Goal: Information Seeking & Learning: Learn about a topic

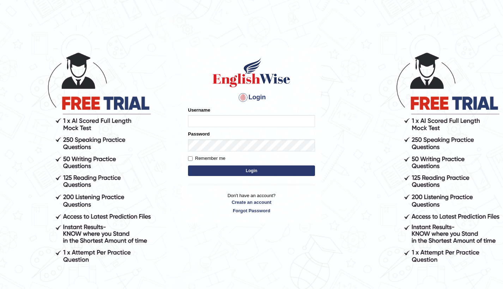
type input "Sonugaha"
click at [192, 159] on input "Remember me" at bounding box center [190, 159] width 5 height 5
checkbox input "true"
click at [209, 171] on button "Login" at bounding box center [251, 171] width 127 height 11
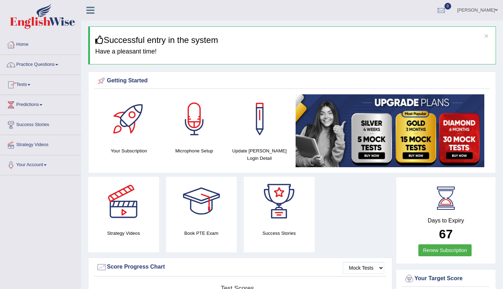
click at [57, 66] on link "Practice Questions" at bounding box center [40, 64] width 80 height 18
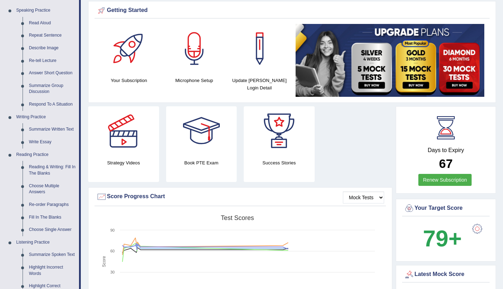
scroll to position [67, 0]
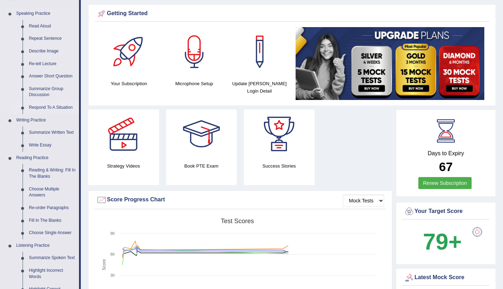
click at [45, 109] on link "Respond To A Situation" at bounding box center [52, 108] width 53 height 13
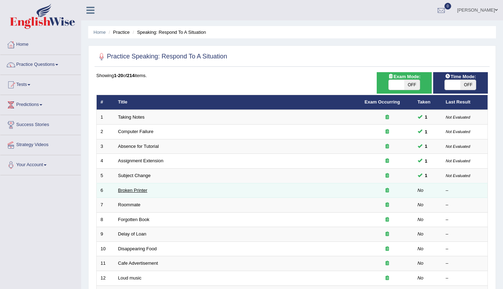
click at [130, 190] on link "Broken Printer" at bounding box center [132, 190] width 29 height 5
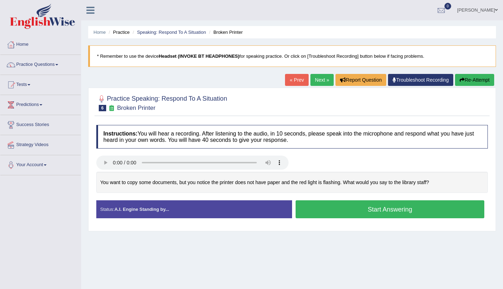
click at [336, 210] on button "Start Answering" at bounding box center [389, 210] width 189 height 18
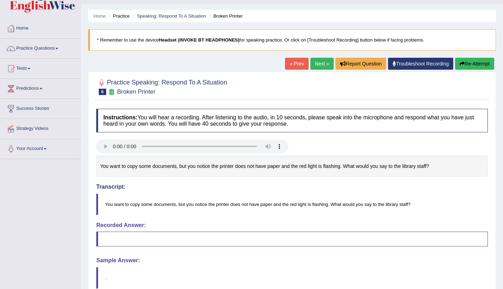
scroll to position [17, 0]
click at [197, 37] on b "Headset (INVOKE BT HEADPHONES)" at bounding box center [199, 39] width 81 height 5
click at [44, 48] on link "Practice Questions" at bounding box center [40, 47] width 80 height 18
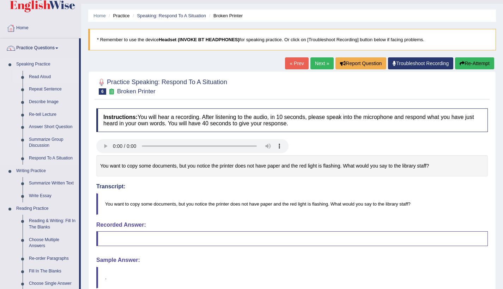
click at [44, 73] on link "Read Aloud" at bounding box center [52, 77] width 53 height 13
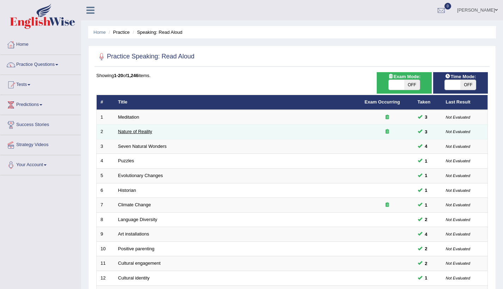
click at [130, 133] on link "Nature of Reality" at bounding box center [135, 131] width 34 height 5
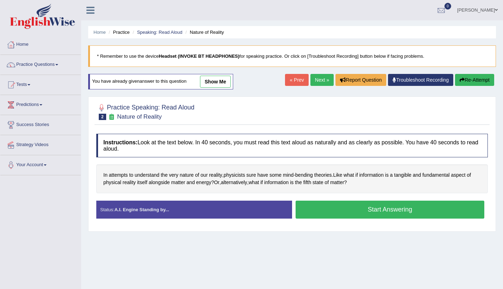
click at [340, 213] on button "Start Answering" at bounding box center [389, 210] width 189 height 18
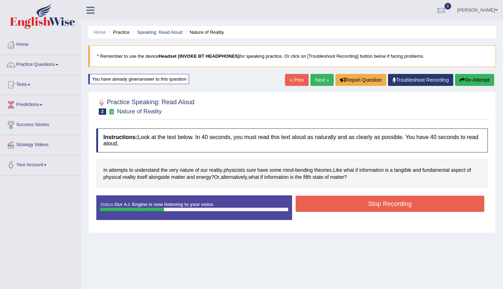
click at [354, 205] on button "Stop Recording" at bounding box center [389, 204] width 189 height 16
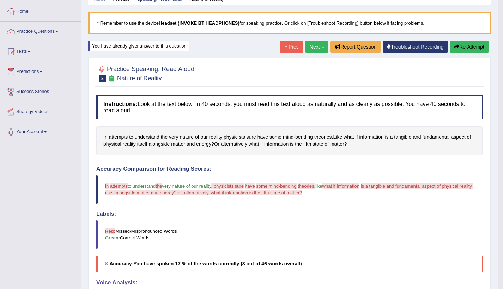
scroll to position [32, 0]
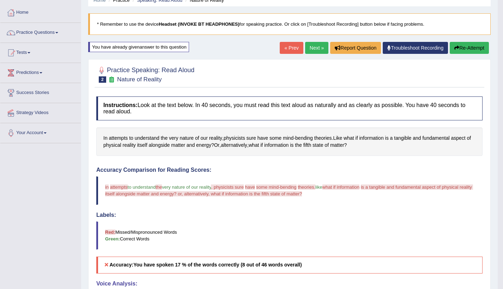
click at [45, 34] on link "Practice Questions" at bounding box center [40, 32] width 80 height 18
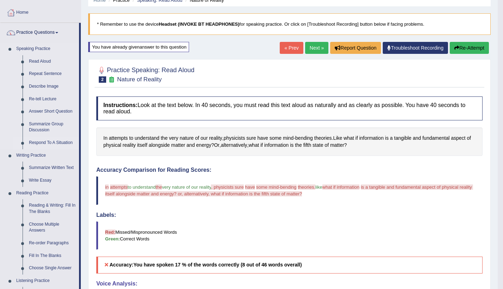
click at [46, 141] on link "Respond To A Situation" at bounding box center [52, 143] width 53 height 13
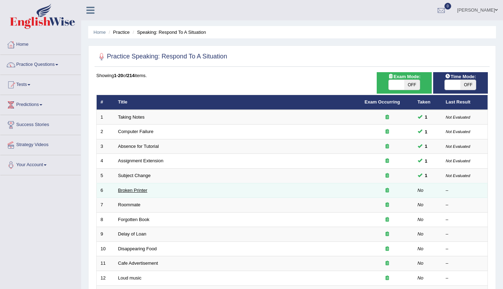
click at [123, 189] on link "Broken Printer" at bounding box center [132, 190] width 29 height 5
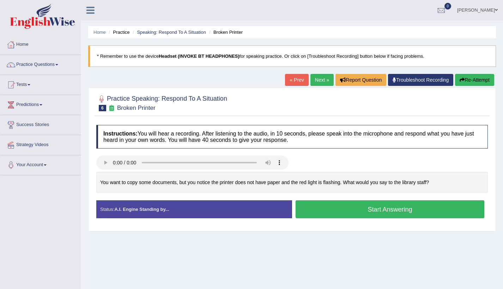
click at [325, 210] on button "Start Answering" at bounding box center [389, 210] width 189 height 18
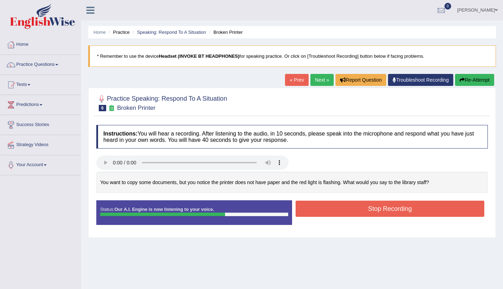
click at [325, 210] on button "Stop Recording" at bounding box center [389, 209] width 189 height 16
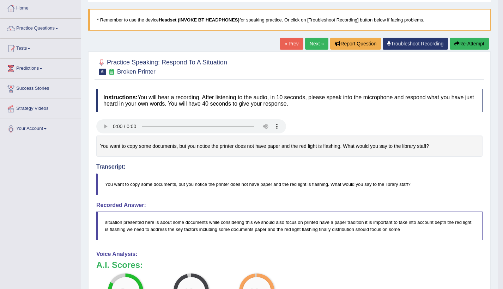
scroll to position [35, 0]
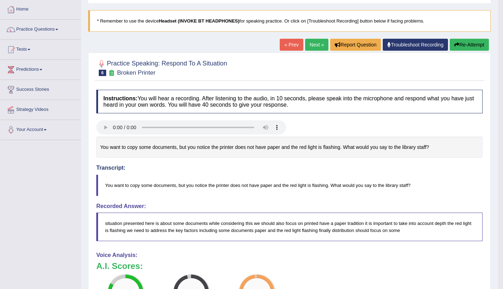
click at [313, 43] on link "Next »" at bounding box center [316, 45] width 23 height 12
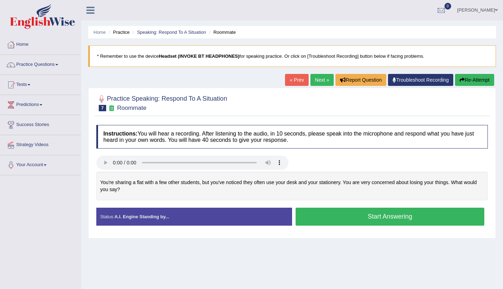
click at [330, 219] on button "Start Answering" at bounding box center [389, 217] width 189 height 18
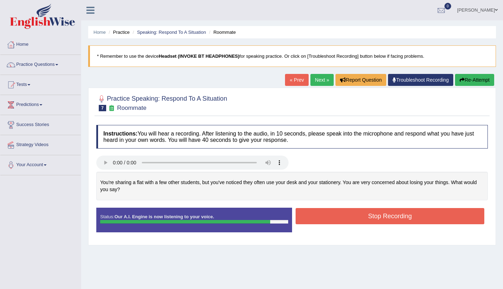
click at [330, 219] on button "Stop Recording" at bounding box center [389, 216] width 189 height 16
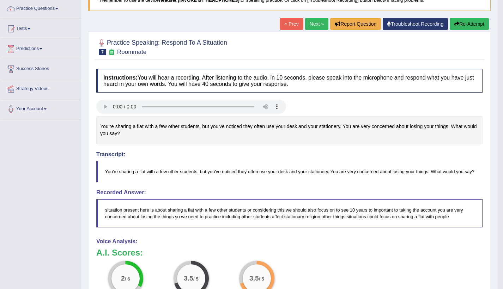
scroll to position [54, 0]
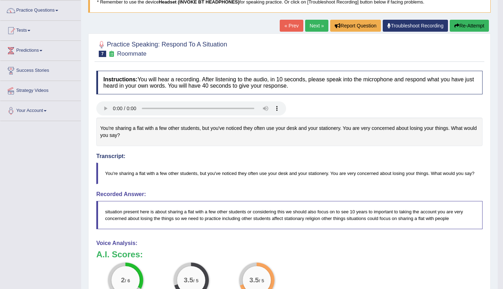
click at [315, 25] on link "Next »" at bounding box center [316, 26] width 23 height 12
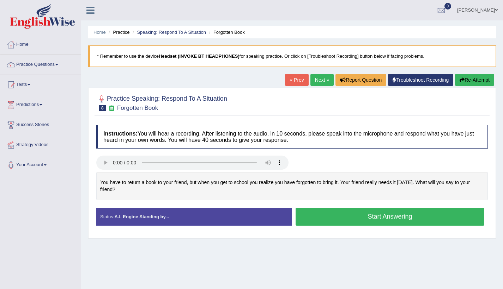
click at [345, 208] on button "Start Answering" at bounding box center [389, 217] width 189 height 18
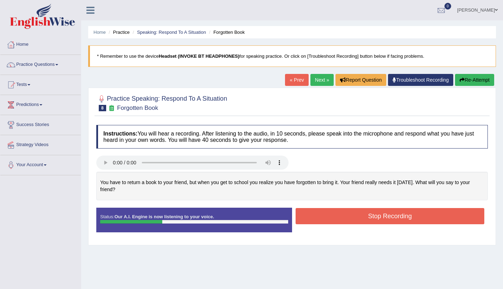
click at [345, 208] on button "Stop Recording" at bounding box center [389, 216] width 189 height 16
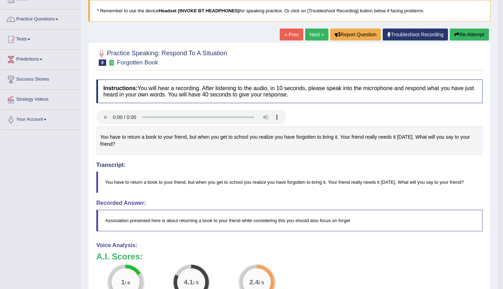
scroll to position [19, 0]
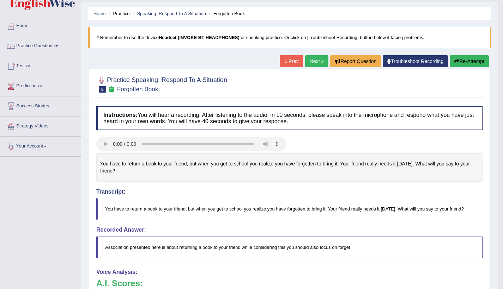
click at [469, 64] on button "Re-Attempt" at bounding box center [468, 61] width 39 height 12
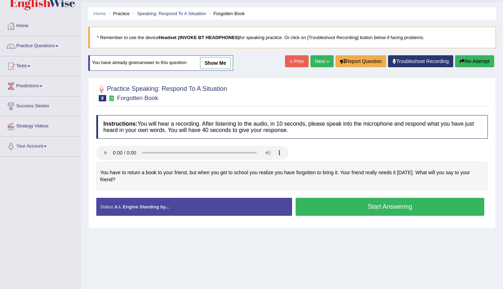
click at [344, 202] on button "Start Answering" at bounding box center [389, 207] width 189 height 18
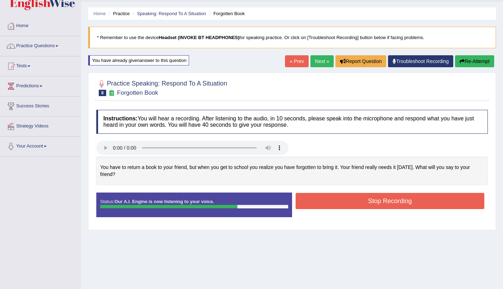
click at [344, 195] on button "Stop Recording" at bounding box center [389, 201] width 189 height 16
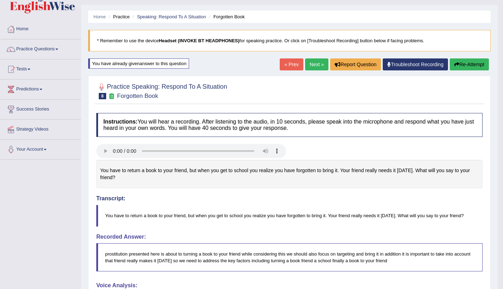
scroll to position [5, 0]
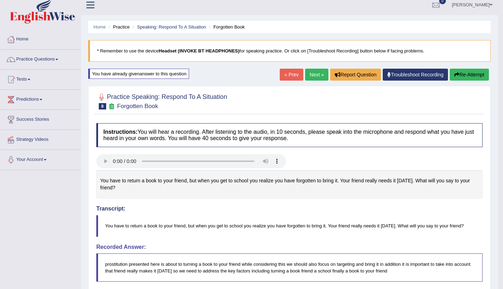
click at [317, 71] on link "Next »" at bounding box center [316, 75] width 23 height 12
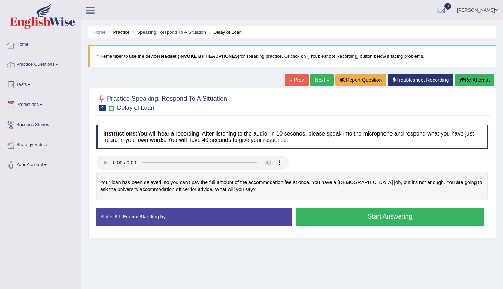
click at [343, 215] on button "Start Answering" at bounding box center [389, 217] width 189 height 18
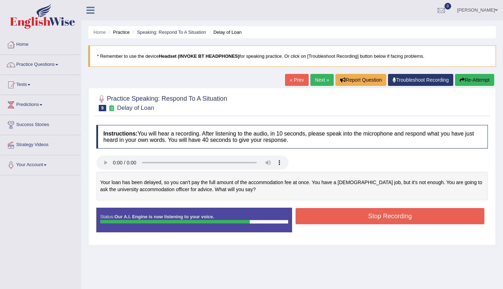
click at [343, 215] on button "Stop Recording" at bounding box center [389, 216] width 189 height 16
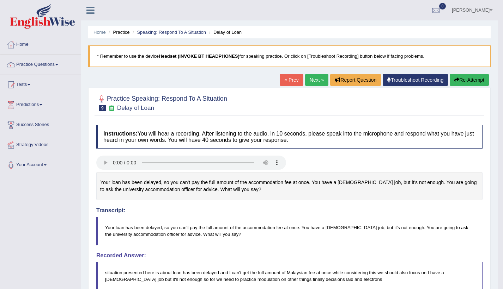
click at [462, 77] on button "Re-Attempt" at bounding box center [468, 80] width 39 height 12
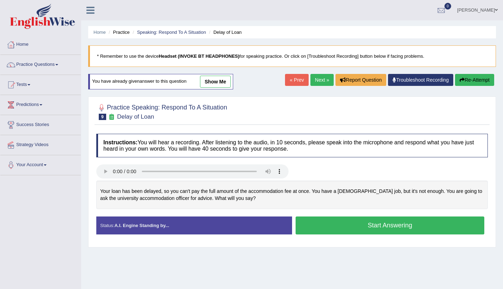
click at [336, 228] on button "Start Answering" at bounding box center [389, 226] width 189 height 18
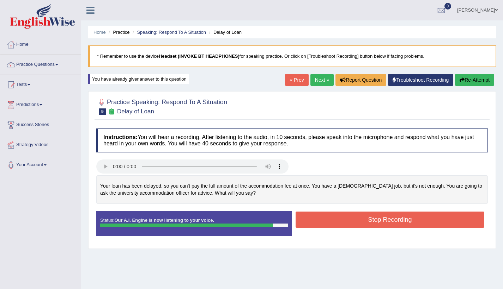
click at [334, 218] on button "Stop Recording" at bounding box center [389, 220] width 189 height 16
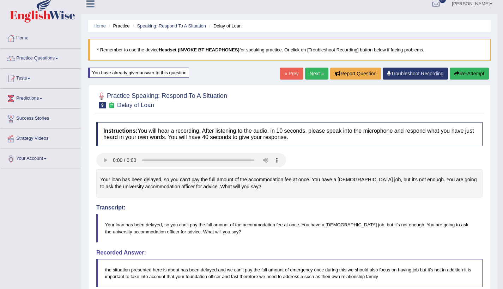
scroll to position [5, 0]
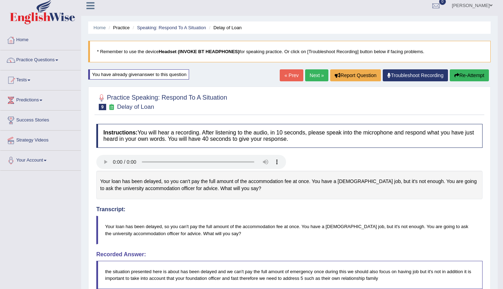
click at [311, 76] on link "Next »" at bounding box center [316, 75] width 23 height 12
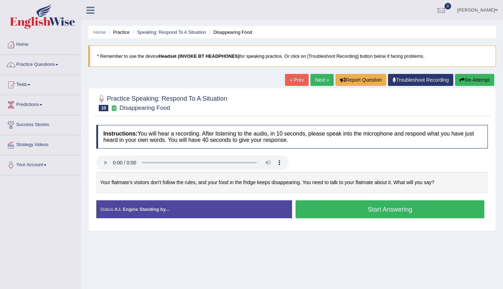
click at [324, 207] on button "Start Answering" at bounding box center [389, 210] width 189 height 18
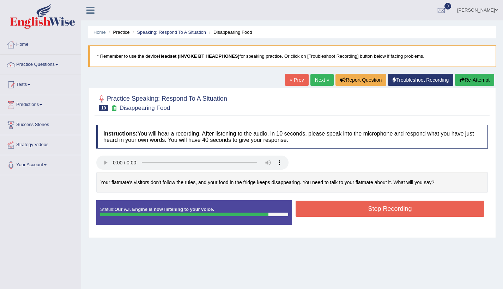
click at [324, 207] on button "Stop Recording" at bounding box center [389, 209] width 189 height 16
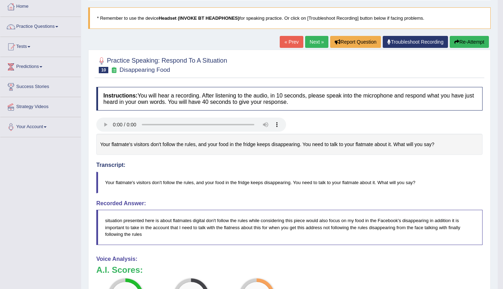
scroll to position [37, 0]
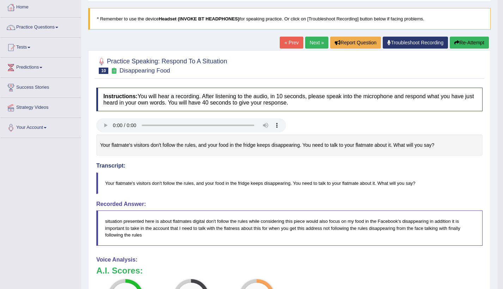
click at [472, 44] on button "Re-Attempt" at bounding box center [468, 43] width 39 height 12
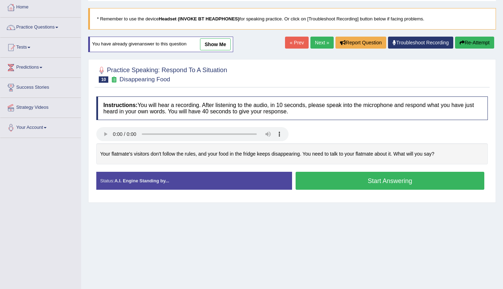
click at [352, 180] on button "Start Answering" at bounding box center [389, 181] width 189 height 18
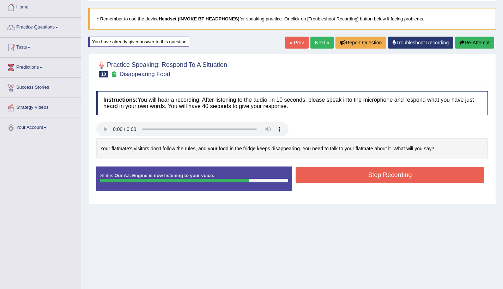
click at [352, 174] on button "Stop Recording" at bounding box center [389, 175] width 189 height 16
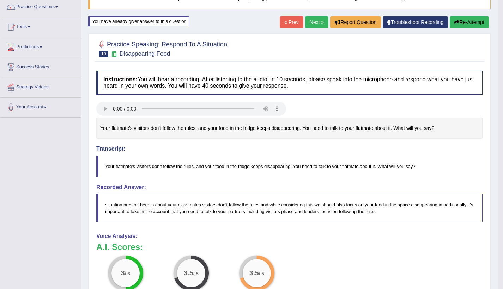
scroll to position [55, 0]
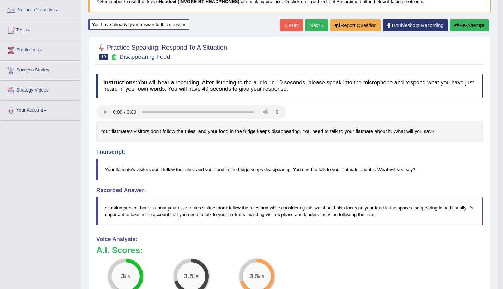
click at [313, 24] on link "Next »" at bounding box center [316, 25] width 23 height 12
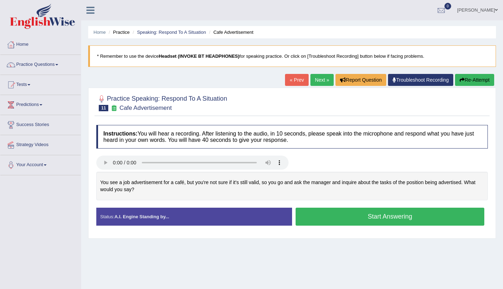
click at [332, 213] on button "Start Answering" at bounding box center [389, 217] width 189 height 18
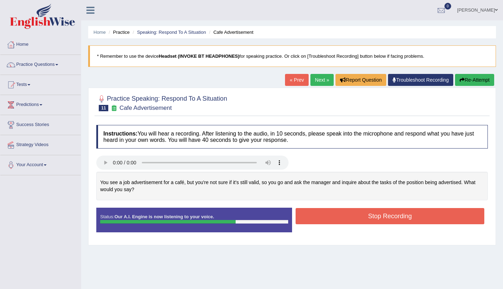
click at [332, 213] on button "Stop Recording" at bounding box center [389, 216] width 189 height 16
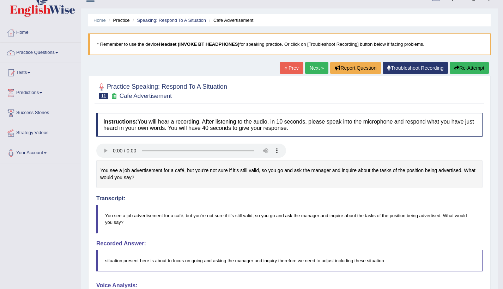
scroll to position [7, 0]
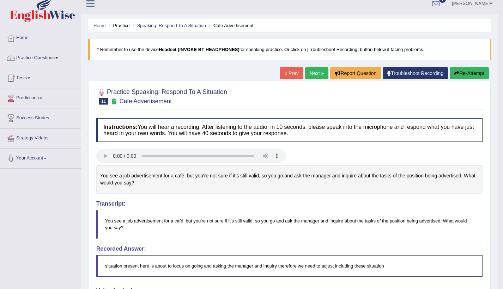
click at [480, 71] on button "Re-Attempt" at bounding box center [468, 73] width 39 height 12
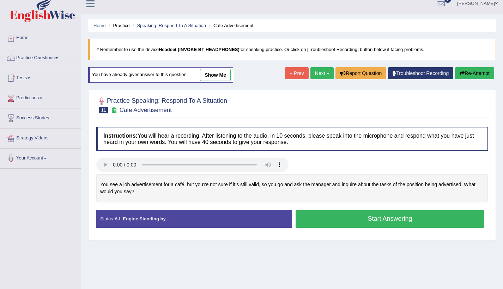
click at [359, 220] on button "Start Answering" at bounding box center [389, 219] width 189 height 18
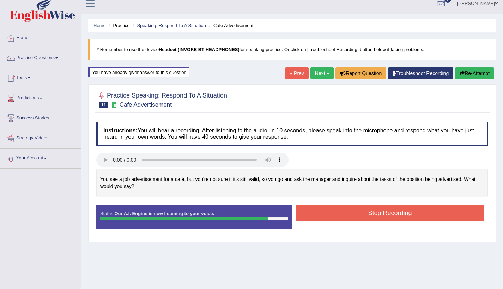
click at [357, 216] on button "Stop Recording" at bounding box center [389, 213] width 189 height 16
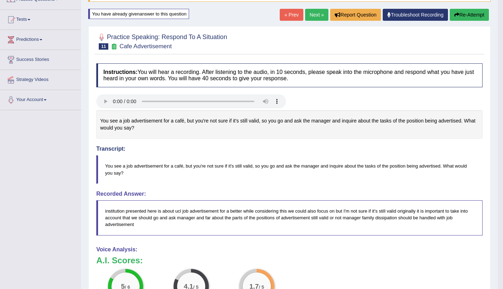
scroll to position [65, 0]
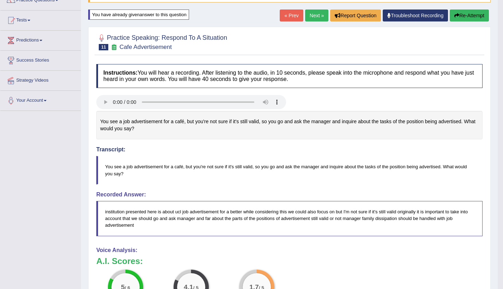
click at [316, 15] on link "Next »" at bounding box center [316, 16] width 23 height 12
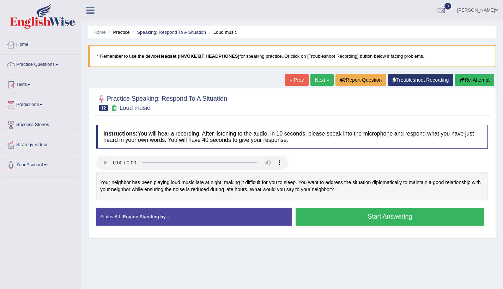
click at [328, 220] on button "Start Answering" at bounding box center [389, 217] width 189 height 18
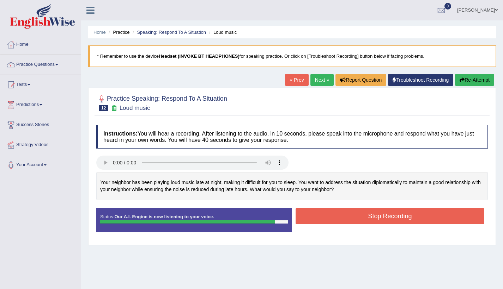
click at [328, 220] on button "Stop Recording" at bounding box center [389, 216] width 189 height 16
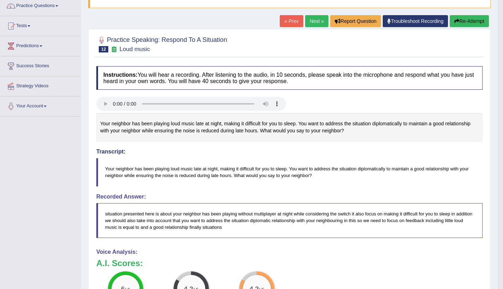
scroll to position [34, 0]
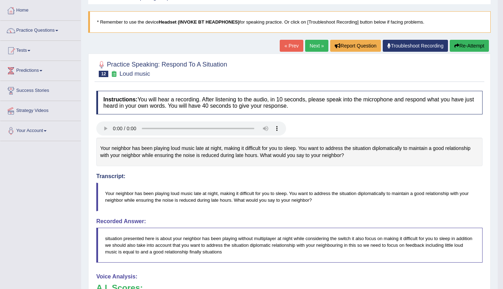
click at [318, 45] on link "Next »" at bounding box center [316, 46] width 23 height 12
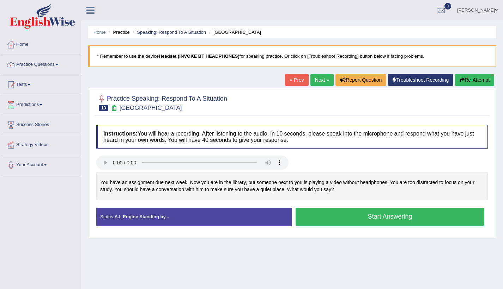
click at [341, 217] on button "Start Answering" at bounding box center [389, 217] width 189 height 18
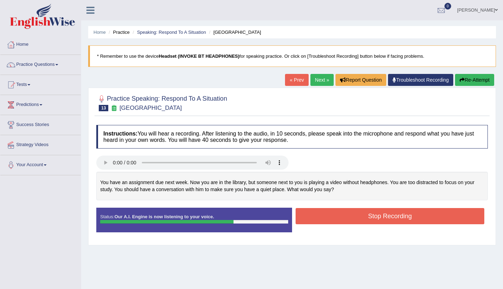
click at [341, 217] on button "Stop Recording" at bounding box center [389, 216] width 189 height 16
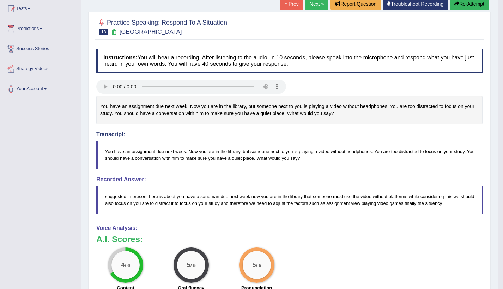
scroll to position [75, 0]
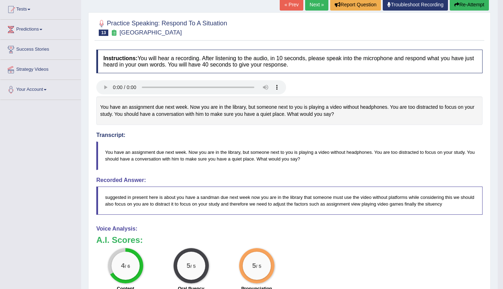
click at [312, 5] on link "Next »" at bounding box center [316, 5] width 23 height 12
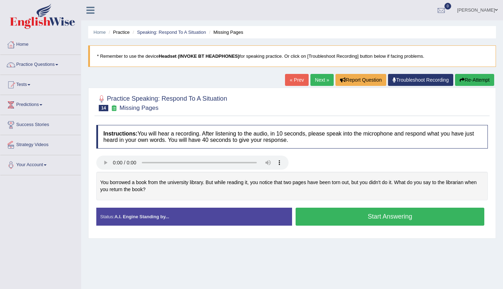
click at [357, 217] on button "Start Answering" at bounding box center [389, 217] width 189 height 18
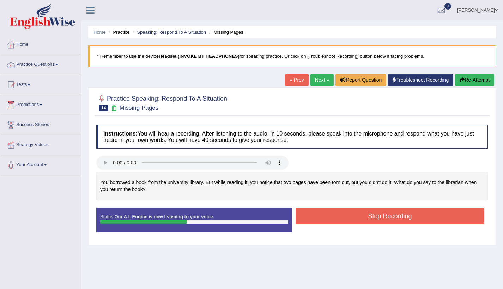
click at [357, 217] on button "Stop Recording" at bounding box center [389, 216] width 189 height 16
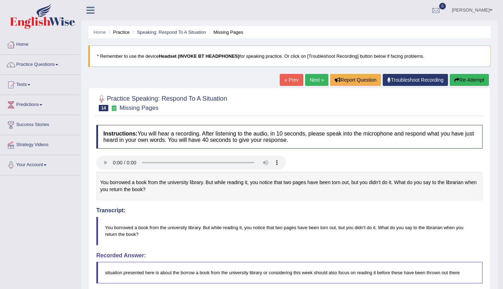
click at [464, 81] on button "Re-Attempt" at bounding box center [468, 80] width 39 height 12
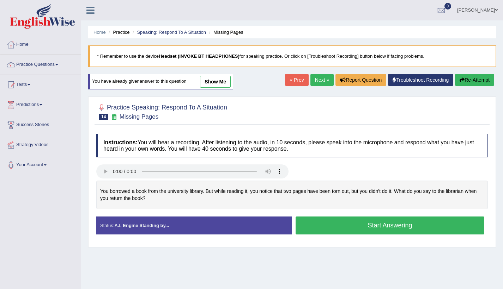
click at [351, 222] on button "Start Answering" at bounding box center [389, 226] width 189 height 18
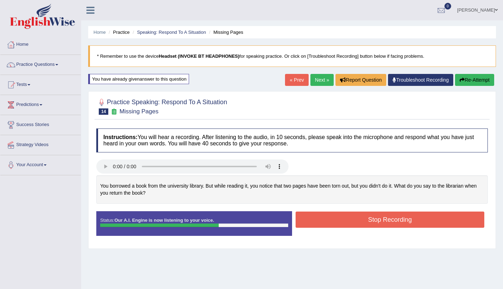
click at [351, 222] on button "Stop Recording" at bounding box center [389, 220] width 189 height 16
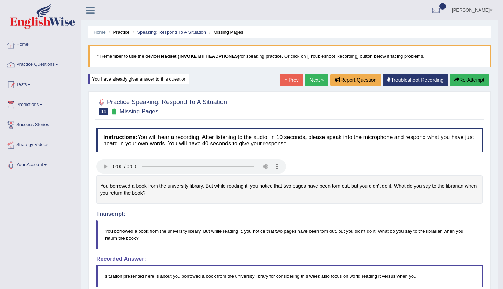
click at [462, 82] on button "Re-Attempt" at bounding box center [468, 80] width 39 height 12
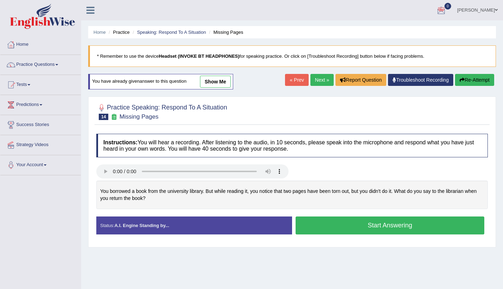
click at [316, 79] on link "Next »" at bounding box center [321, 80] width 23 height 12
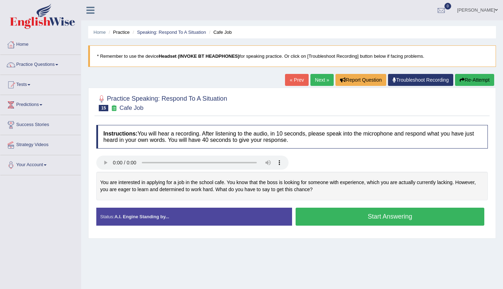
click at [318, 218] on button "Start Answering" at bounding box center [389, 217] width 189 height 18
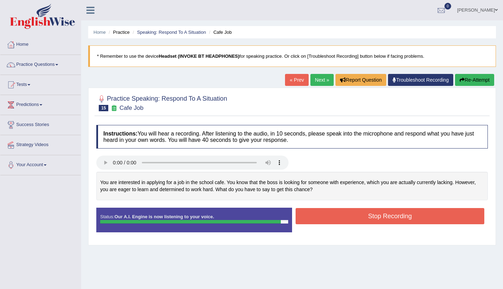
click at [318, 218] on button "Stop Recording" at bounding box center [389, 216] width 189 height 16
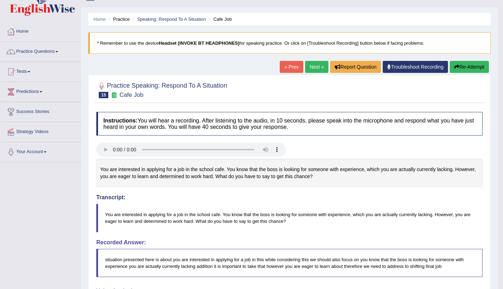
scroll to position [1, 0]
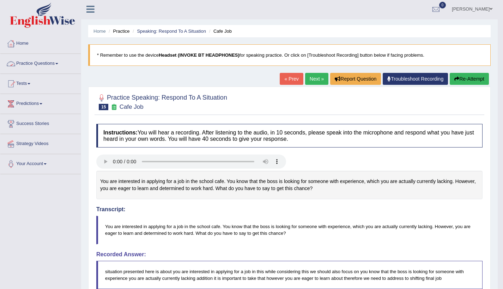
click at [57, 59] on link "Practice Questions" at bounding box center [40, 63] width 80 height 18
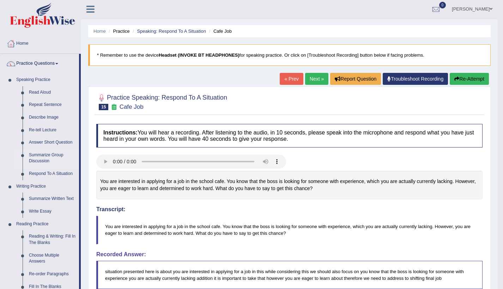
click at [50, 154] on link "Summarize Group Discussion" at bounding box center [52, 158] width 53 height 19
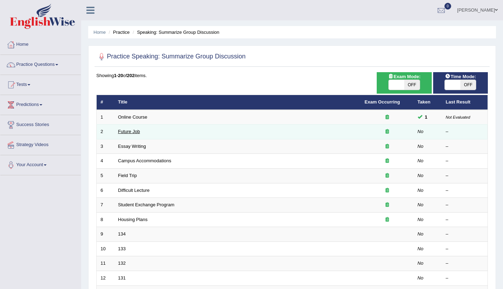
click at [124, 131] on link "Future Job" at bounding box center [129, 131] width 22 height 5
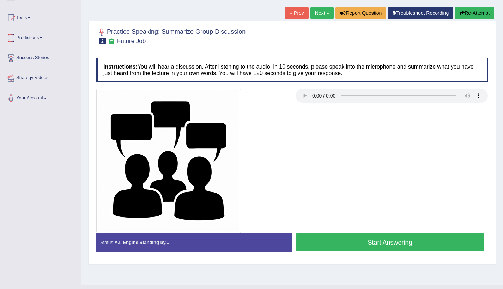
scroll to position [67, 0]
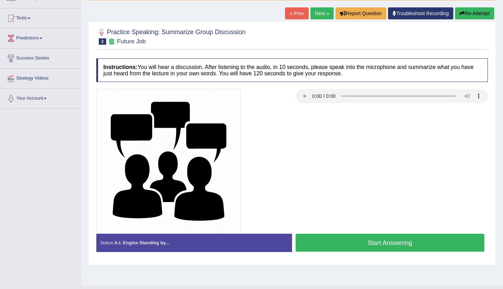
click at [345, 243] on button "Start Answering" at bounding box center [389, 243] width 189 height 18
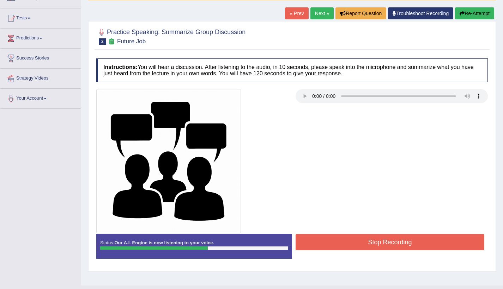
click at [345, 243] on button "Stop Recording" at bounding box center [389, 242] width 189 height 16
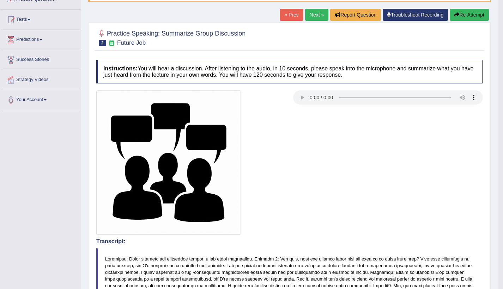
scroll to position [60, 0]
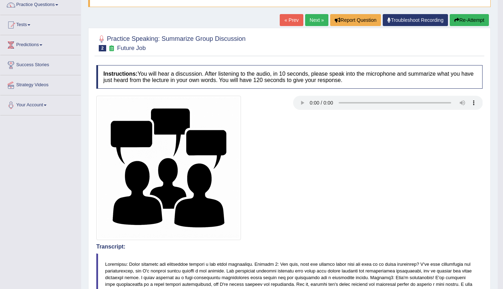
click at [467, 22] on button "Re-Attempt" at bounding box center [468, 20] width 39 height 12
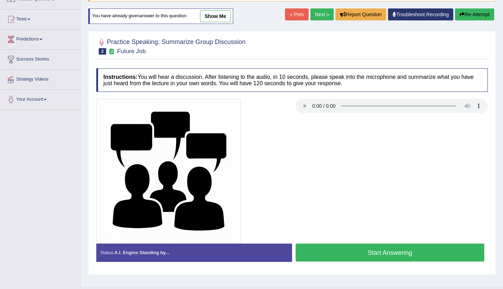
scroll to position [60, 0]
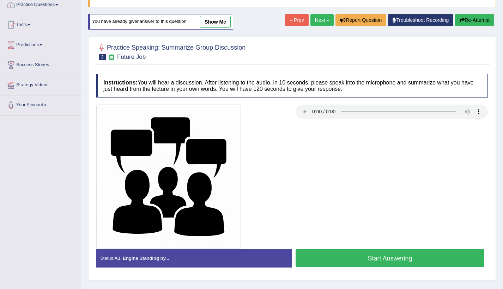
click at [415, 258] on button "Start Answering" at bounding box center [389, 259] width 189 height 18
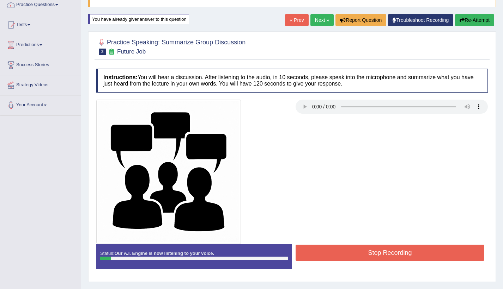
click at [415, 258] on button "Stop Recording" at bounding box center [389, 253] width 189 height 16
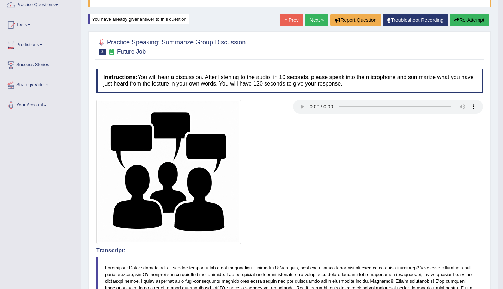
click at [477, 18] on button "Re-Attempt" at bounding box center [468, 20] width 39 height 12
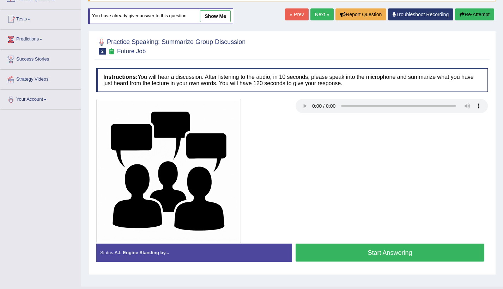
scroll to position [60, 0]
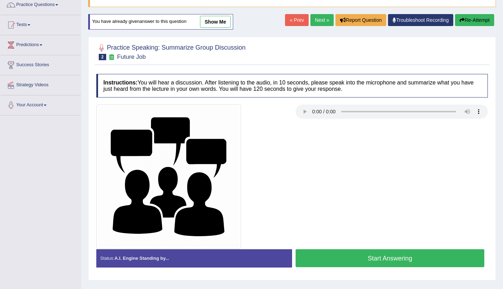
click at [345, 258] on button "Start Answering" at bounding box center [389, 259] width 189 height 18
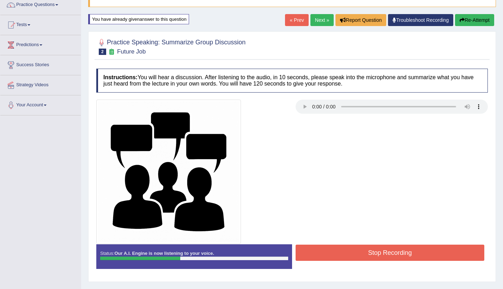
click at [345, 258] on button "Stop Recording" at bounding box center [389, 253] width 189 height 16
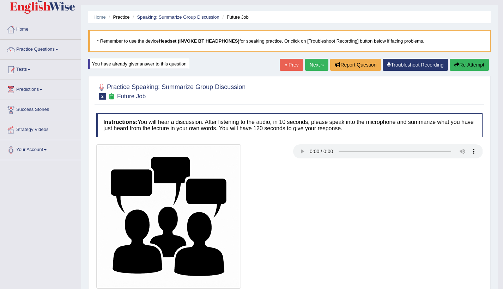
scroll to position [0, 0]
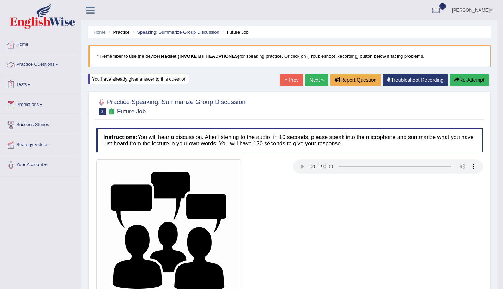
click at [28, 85] on link "Tests" at bounding box center [40, 84] width 80 height 18
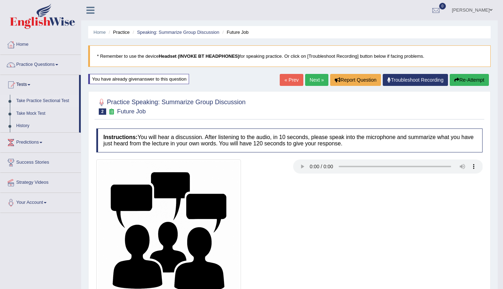
click at [33, 101] on link "Take Practice Sectional Test" at bounding box center [46, 101] width 66 height 13
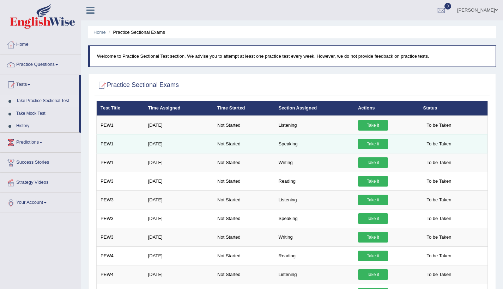
click at [373, 144] on link "Take it" at bounding box center [373, 144] width 30 height 11
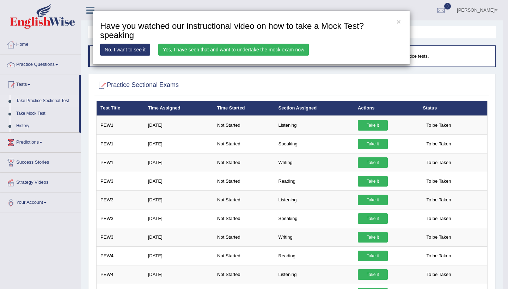
click at [220, 49] on link "Yes, I have seen that and want to undertake the mock exam now" at bounding box center [233, 50] width 151 height 12
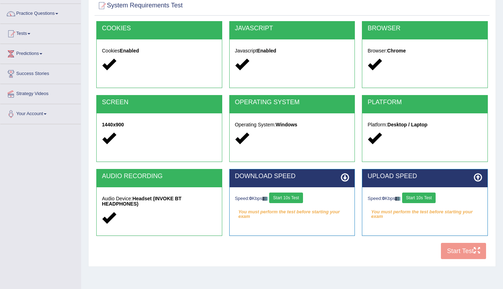
scroll to position [50, 0]
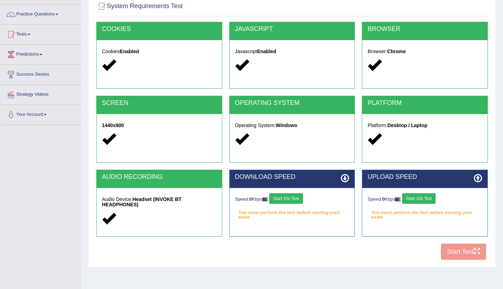
click at [299, 198] on button "Start 10s Test" at bounding box center [285, 199] width 33 height 11
click at [424, 198] on button "Start 10s Test" at bounding box center [418, 199] width 33 height 11
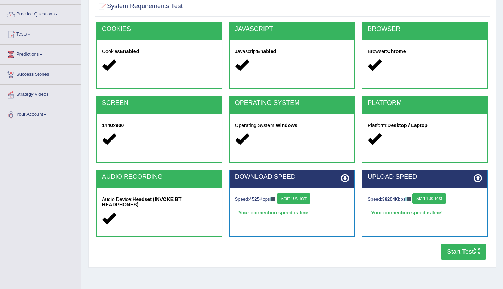
click at [452, 249] on button "Start Test" at bounding box center [463, 252] width 45 height 16
